Goal: Information Seeking & Learning: Find specific fact

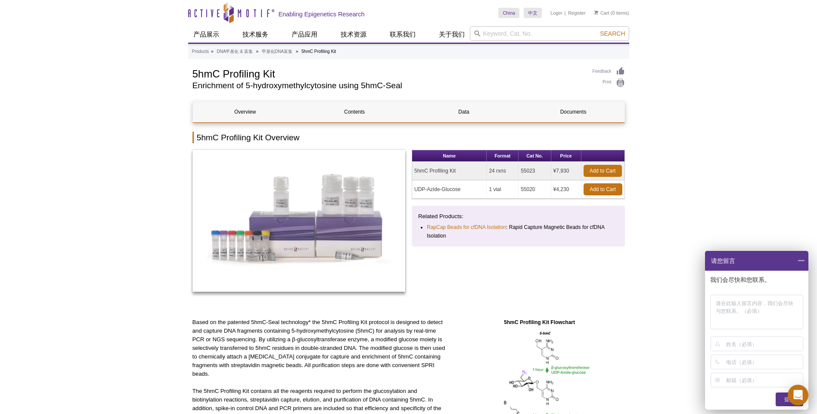
drag, startPoint x: 800, startPoint y: 262, endPoint x: 740, endPoint y: 242, distance: 62.6
click at [800, 262] on span at bounding box center [801, 261] width 15 height 20
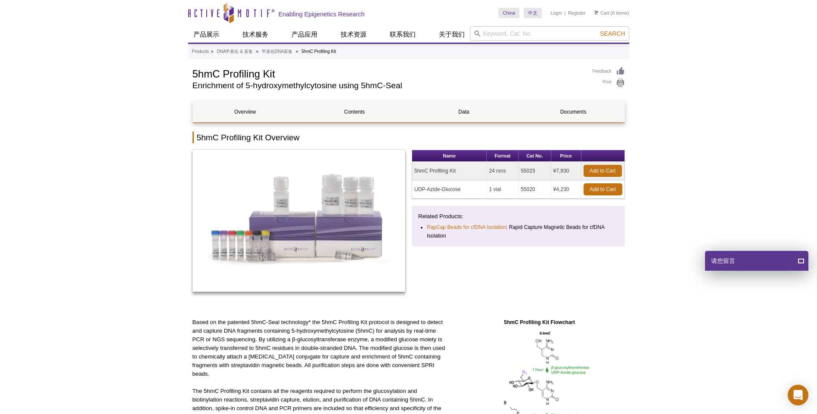
drag, startPoint x: 521, startPoint y: 174, endPoint x: 533, endPoint y: 183, distance: 15.4
click at [535, 175] on td "55023" at bounding box center [534, 171] width 32 height 19
copy td "55023"
drag, startPoint x: 461, startPoint y: 169, endPoint x: 415, endPoint y: 176, distance: 46.6
click at [415, 176] on td "5hmC Profiling Kit" at bounding box center [449, 171] width 74 height 19
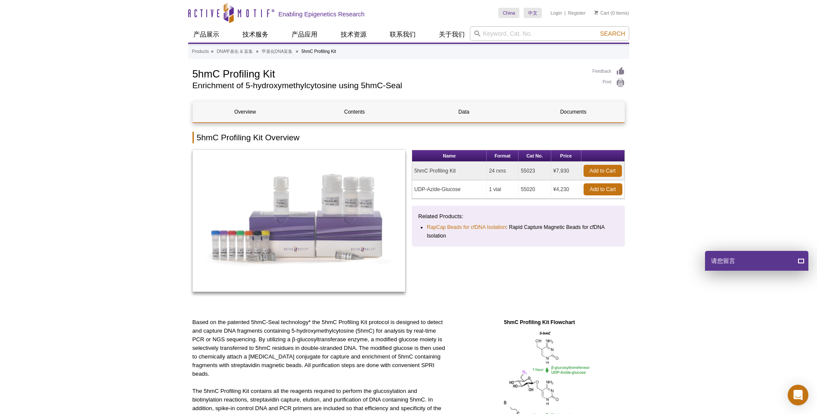
copy td "5hmC Profiling Kit"
drag, startPoint x: 540, startPoint y: 169, endPoint x: 521, endPoint y: 175, distance: 19.9
click at [521, 175] on td "55023" at bounding box center [534, 171] width 32 height 19
copy td "55023"
drag, startPoint x: 536, startPoint y: 190, endPoint x: 521, endPoint y: 194, distance: 16.4
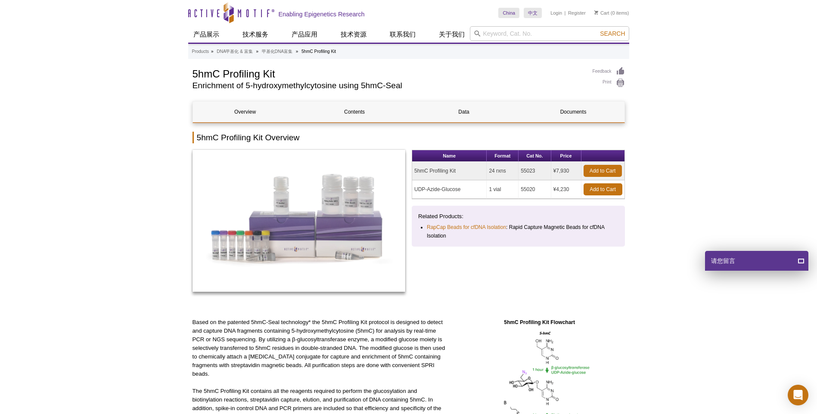
click at [521, 194] on td "55020" at bounding box center [534, 189] width 32 height 19
copy td "55020"
drag, startPoint x: 467, startPoint y: 192, endPoint x: 415, endPoint y: 195, distance: 52.2
click at [415, 195] on td "UDP-Azide-Glucose" at bounding box center [449, 189] width 74 height 19
copy td "UDP-Azide-Glucose"
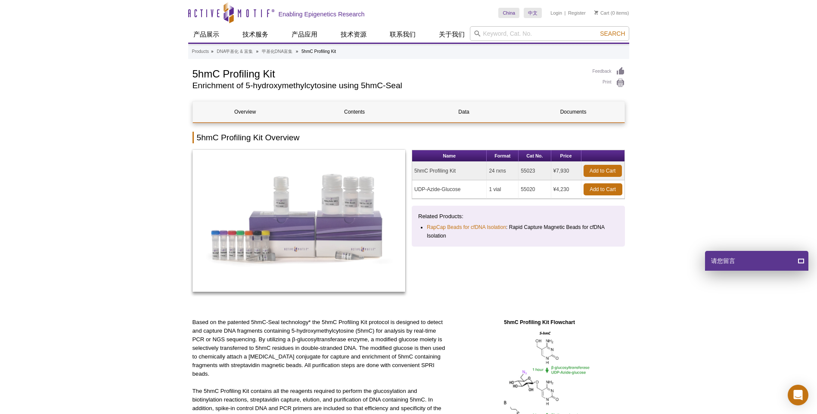
drag, startPoint x: 504, startPoint y: 191, endPoint x: 488, endPoint y: 195, distance: 16.8
click at [488, 195] on td "1 vial" at bounding box center [503, 189] width 32 height 19
copy td "1 vial"
drag, startPoint x: 535, startPoint y: 192, endPoint x: 519, endPoint y: 194, distance: 16.6
click at [519, 194] on td "55020" at bounding box center [534, 189] width 32 height 19
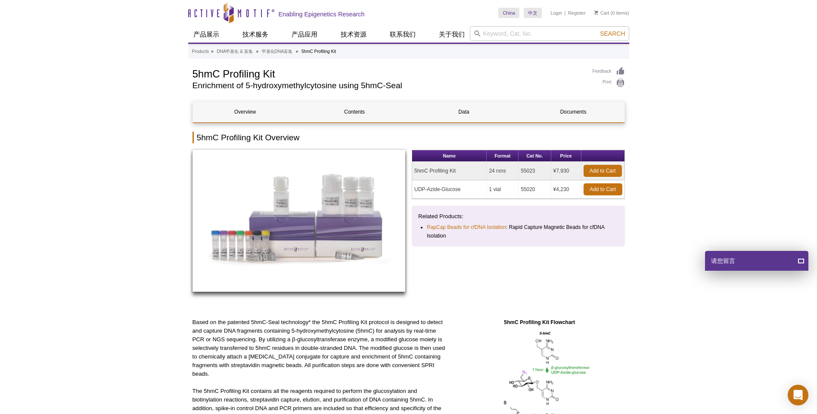
copy td "55020"
